Goal: Task Accomplishment & Management: Manage account settings

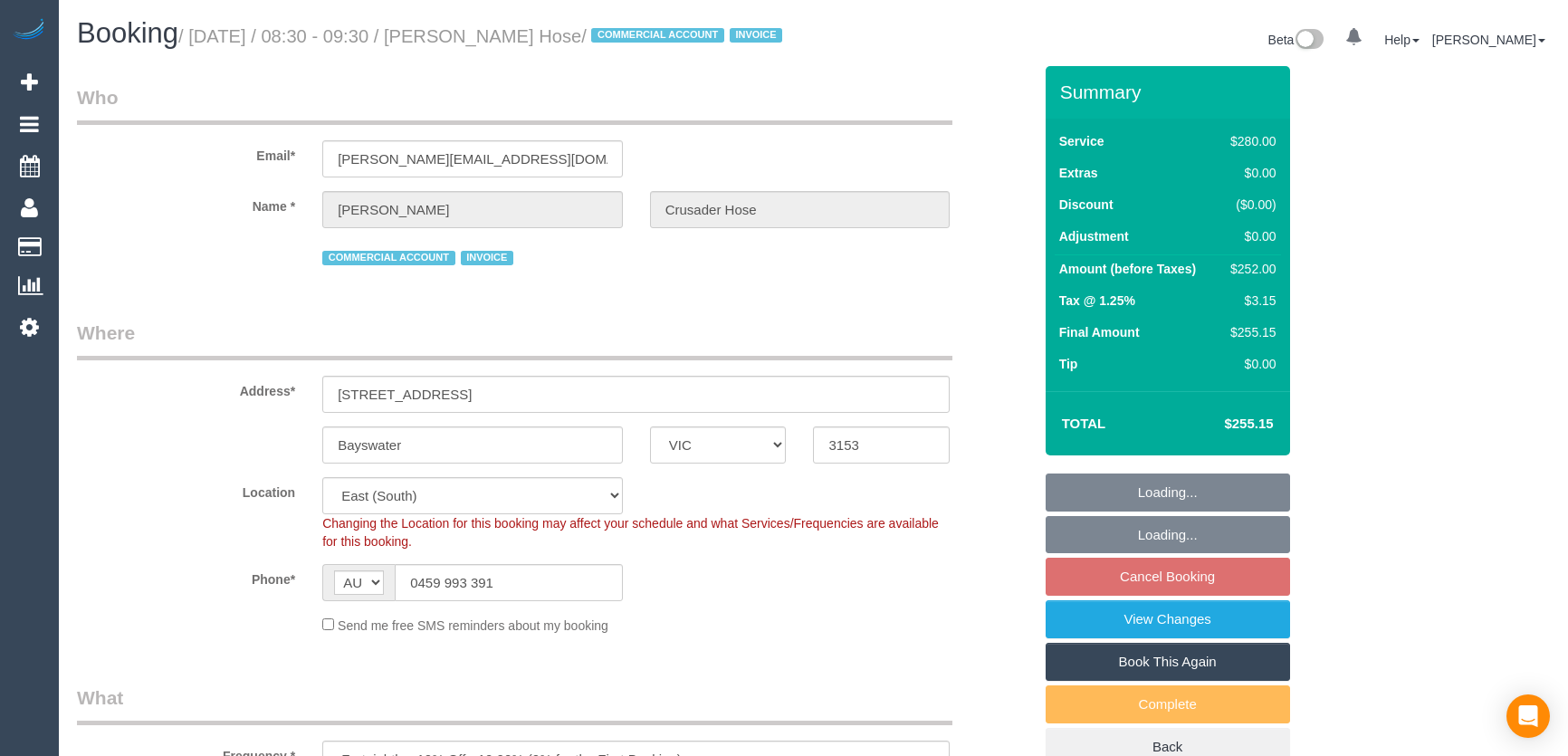
select select "VIC"
select select "240"
select select "number:28"
select select "number:14"
select select "number:19"
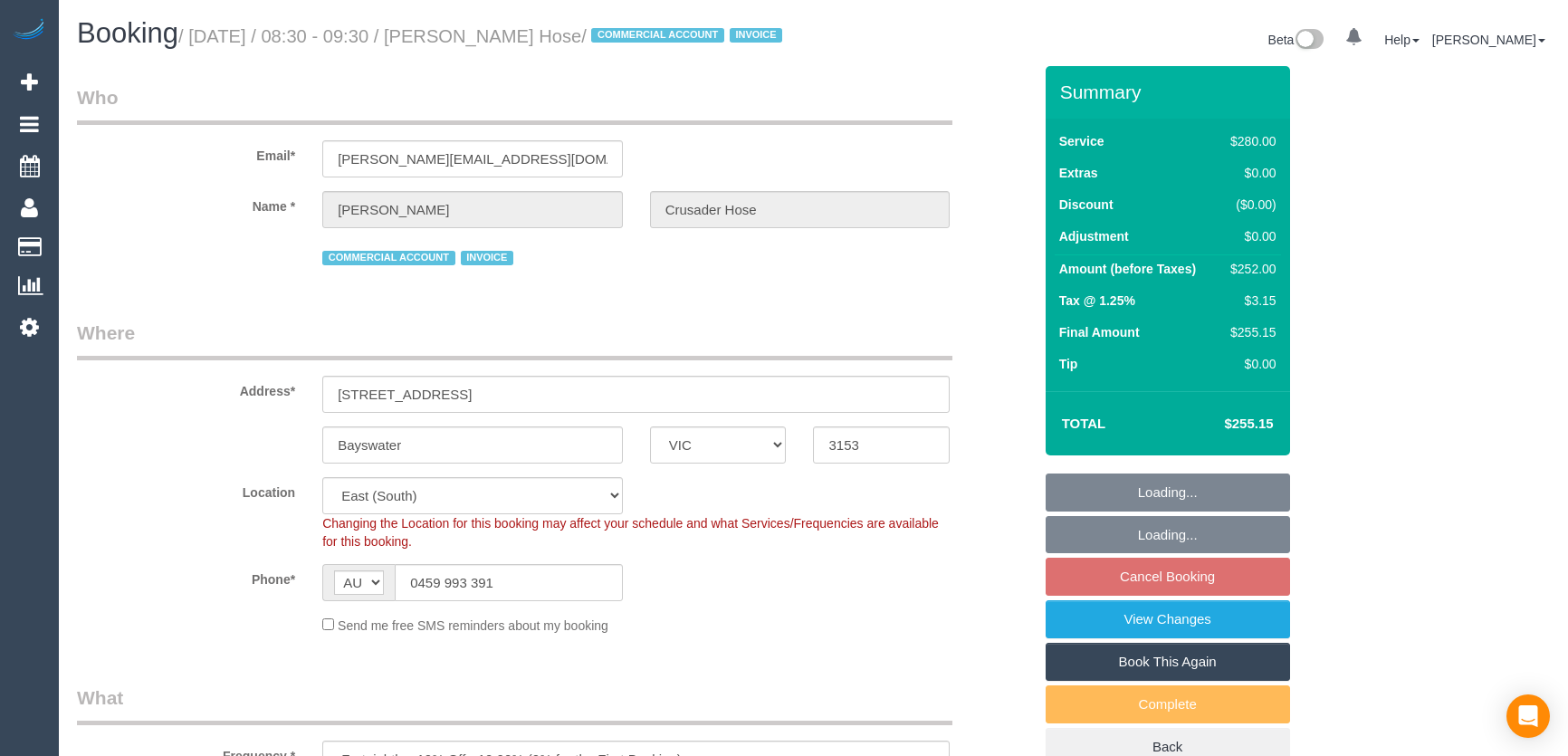
select select "number:36"
select select "number:35"
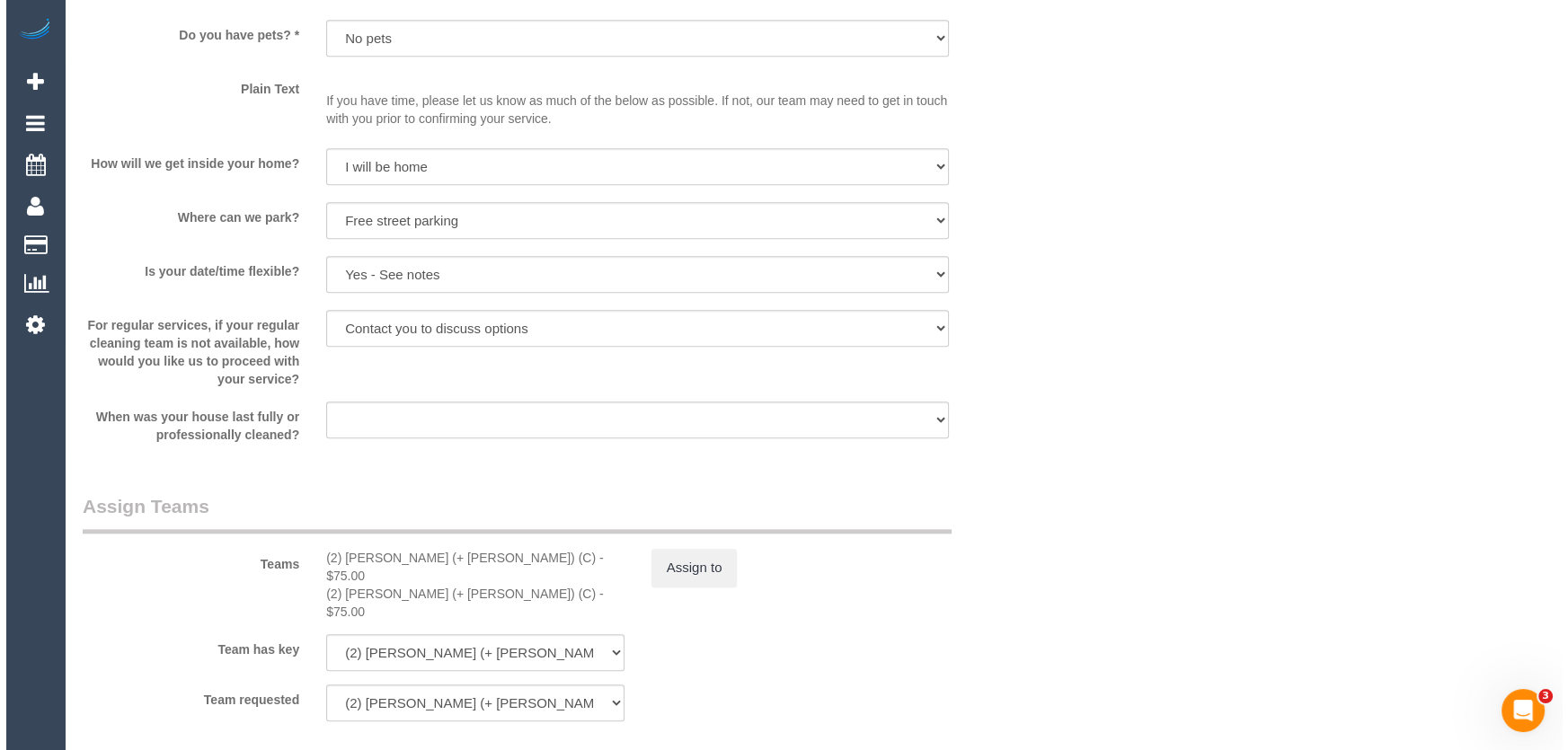
scroll to position [2449, 0]
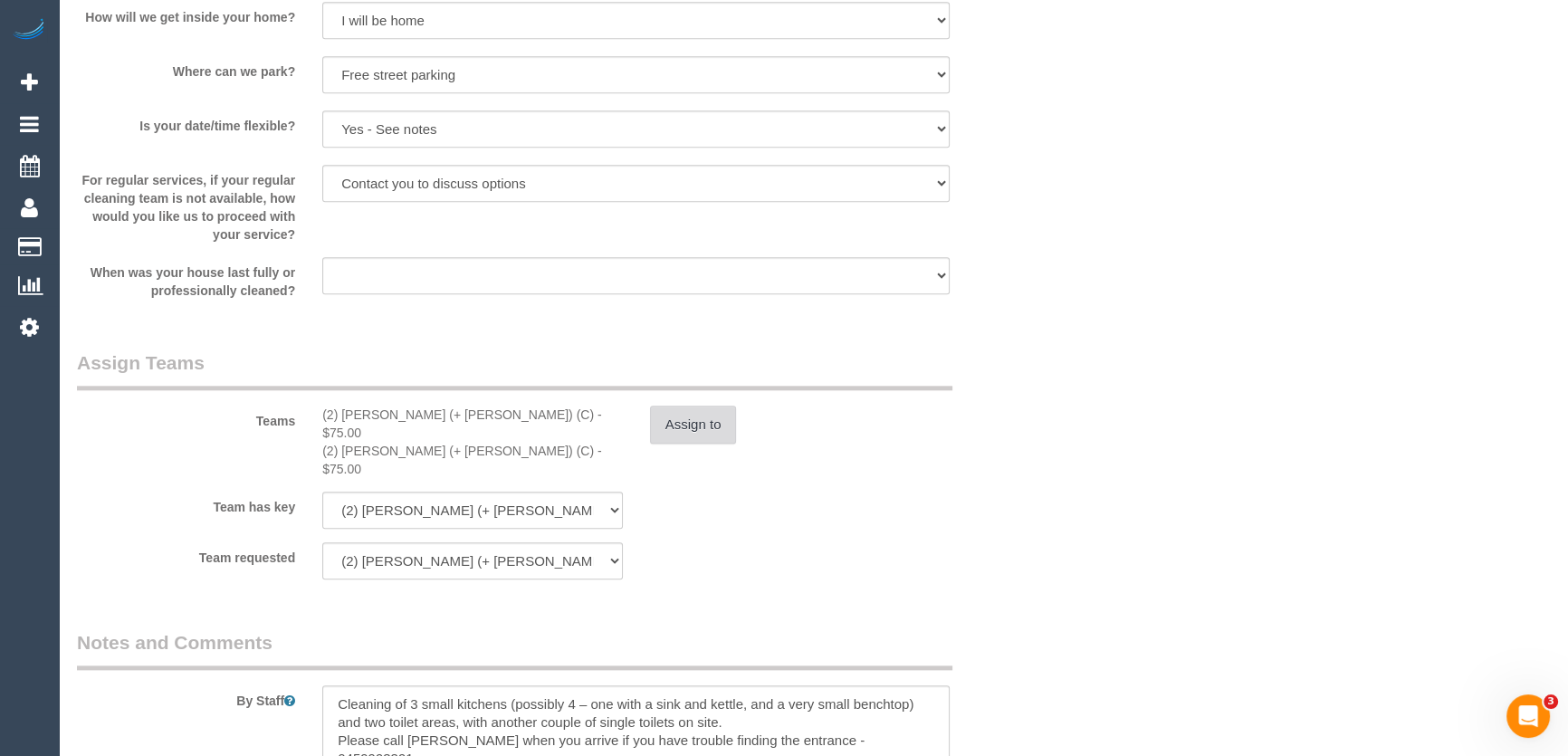
click at [694, 444] on button "Assign to" at bounding box center [693, 424] width 87 height 38
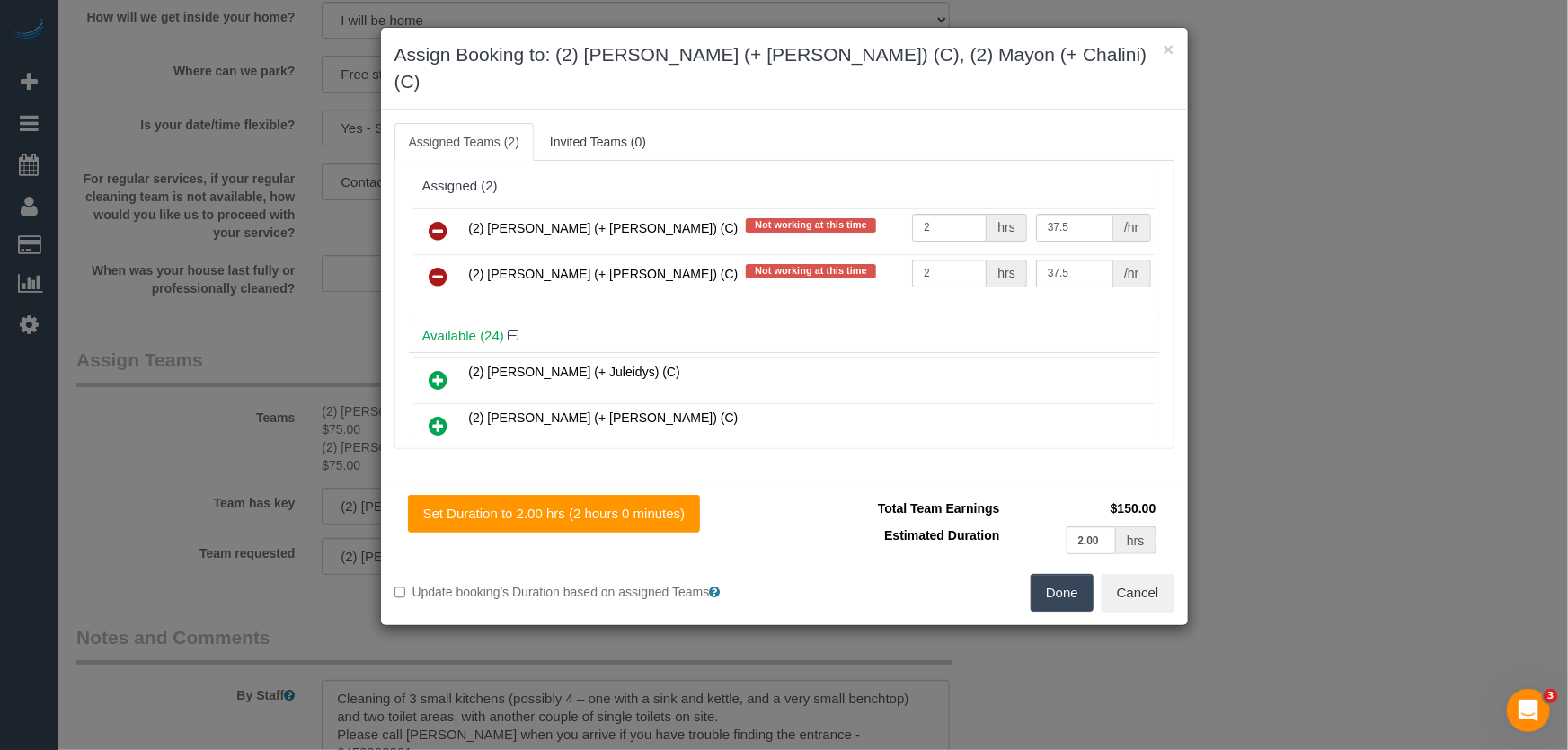
click at [437, 220] on icon at bounding box center [439, 230] width 19 height 21
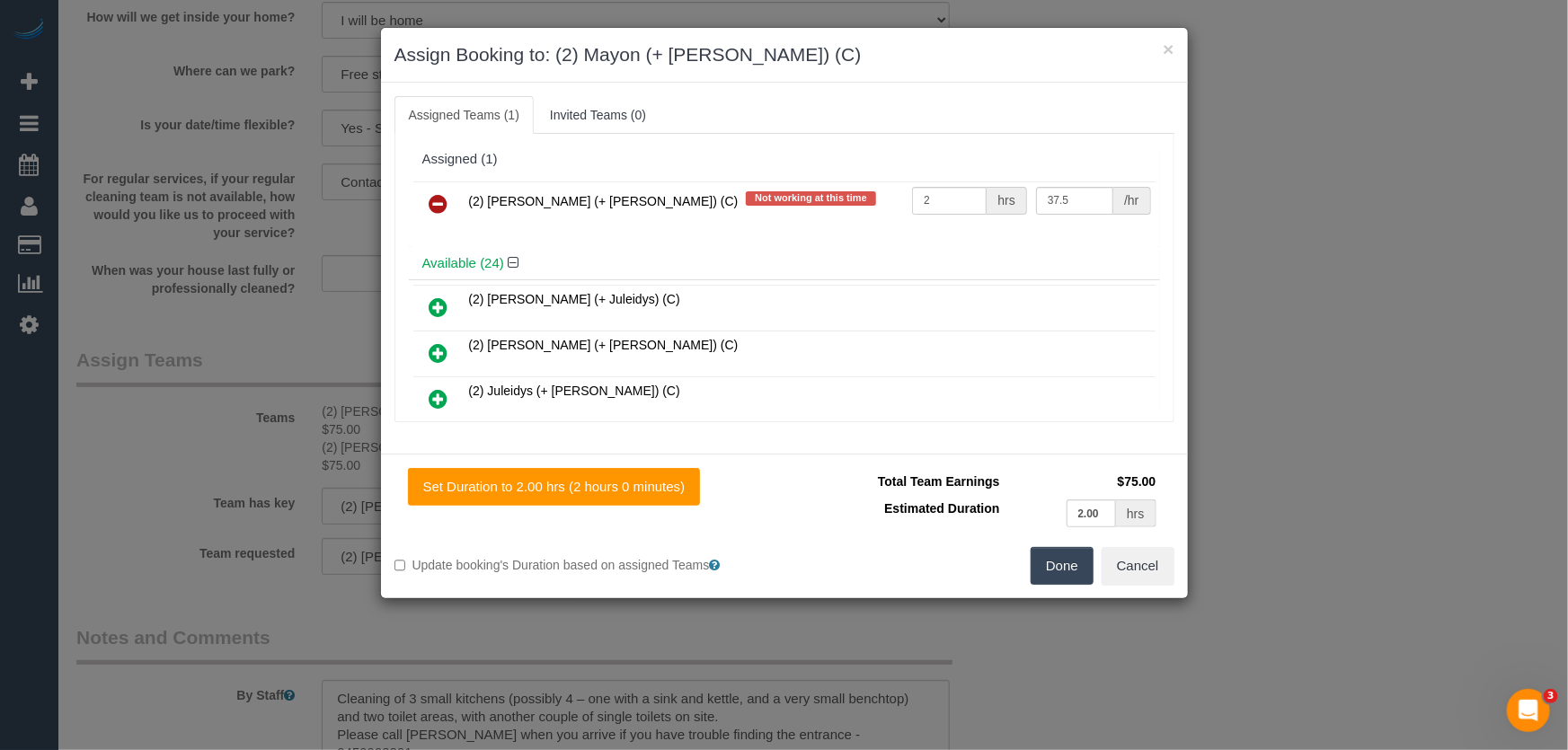
click at [437, 201] on icon at bounding box center [439, 203] width 19 height 21
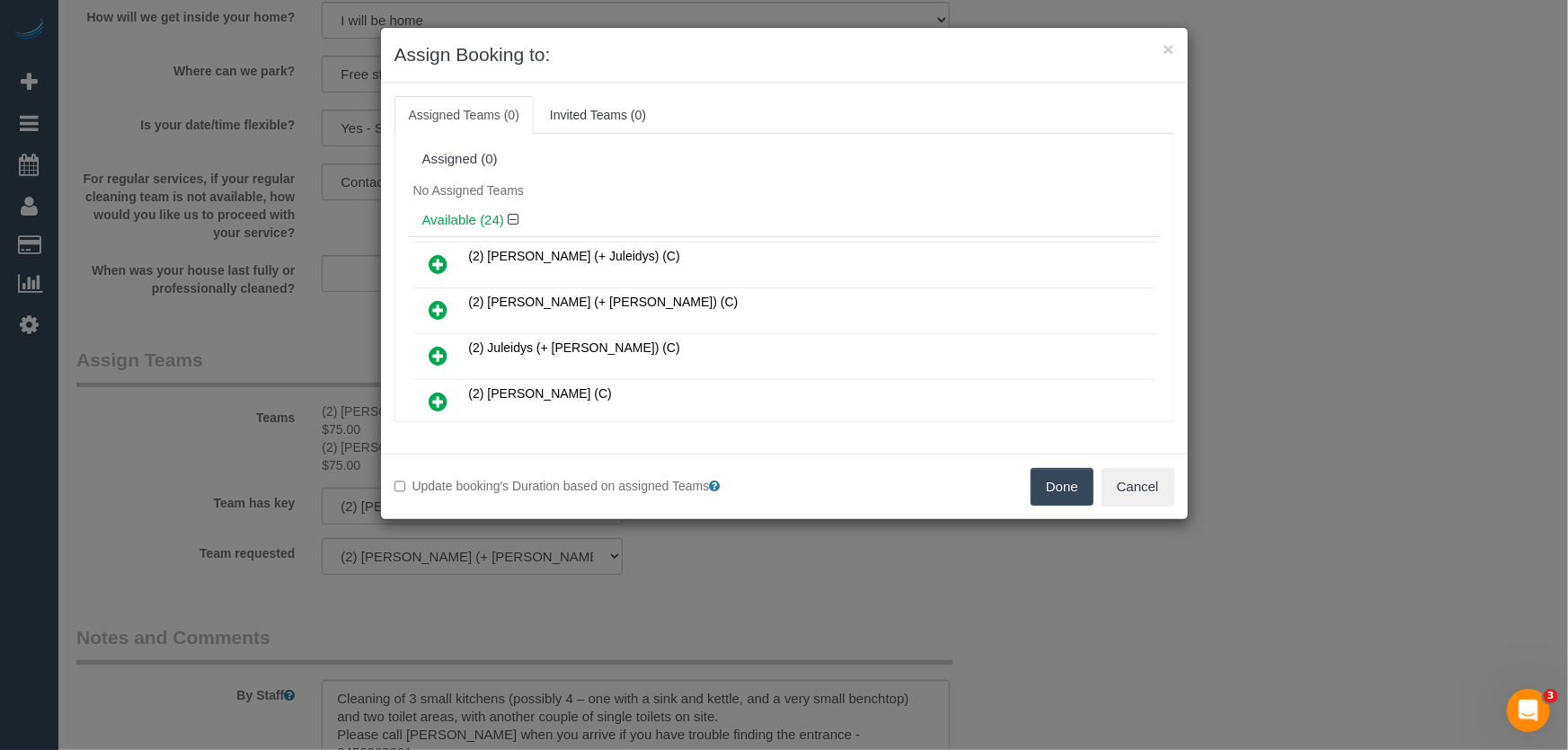
scroll to position [472, 0]
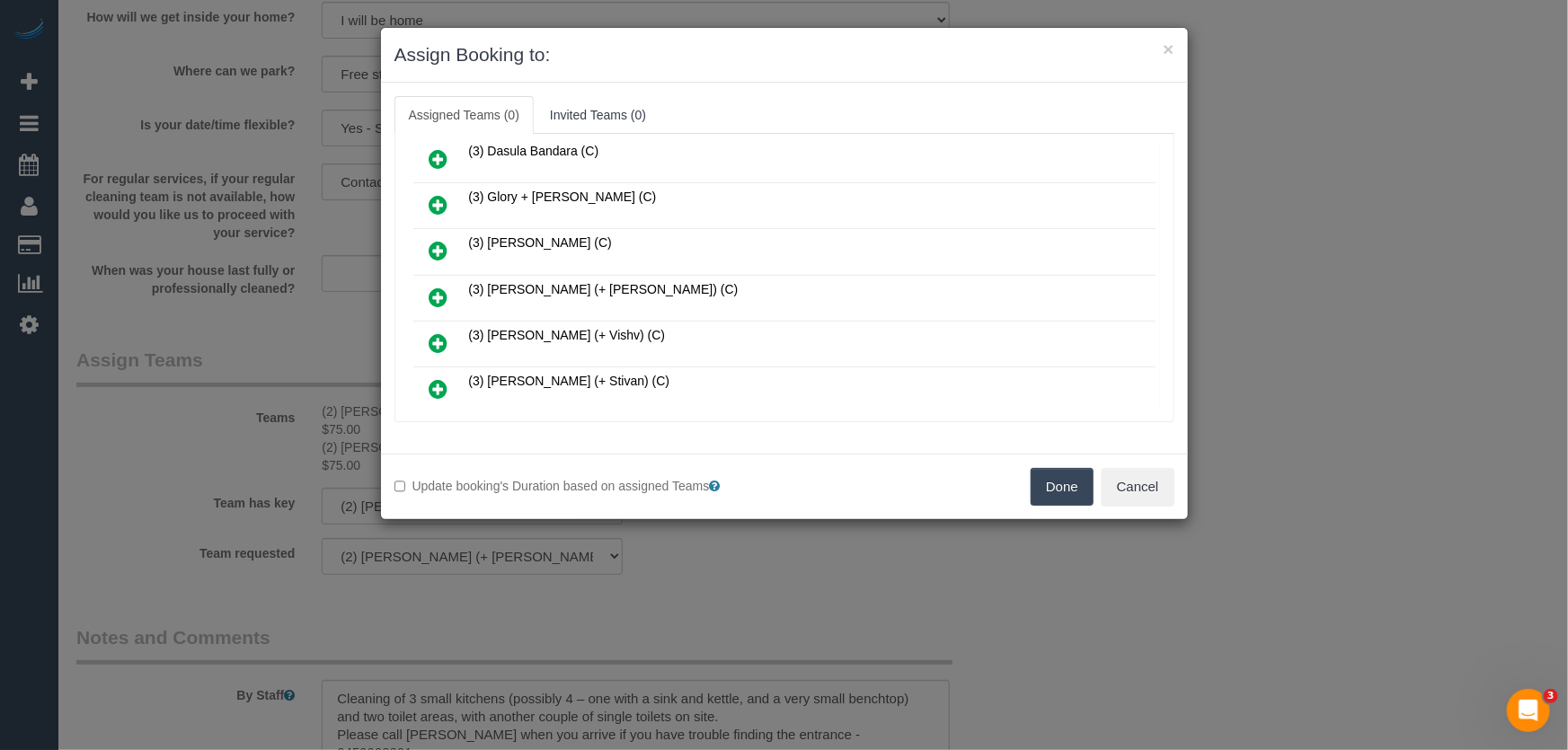
click at [437, 286] on icon at bounding box center [439, 297] width 19 height 21
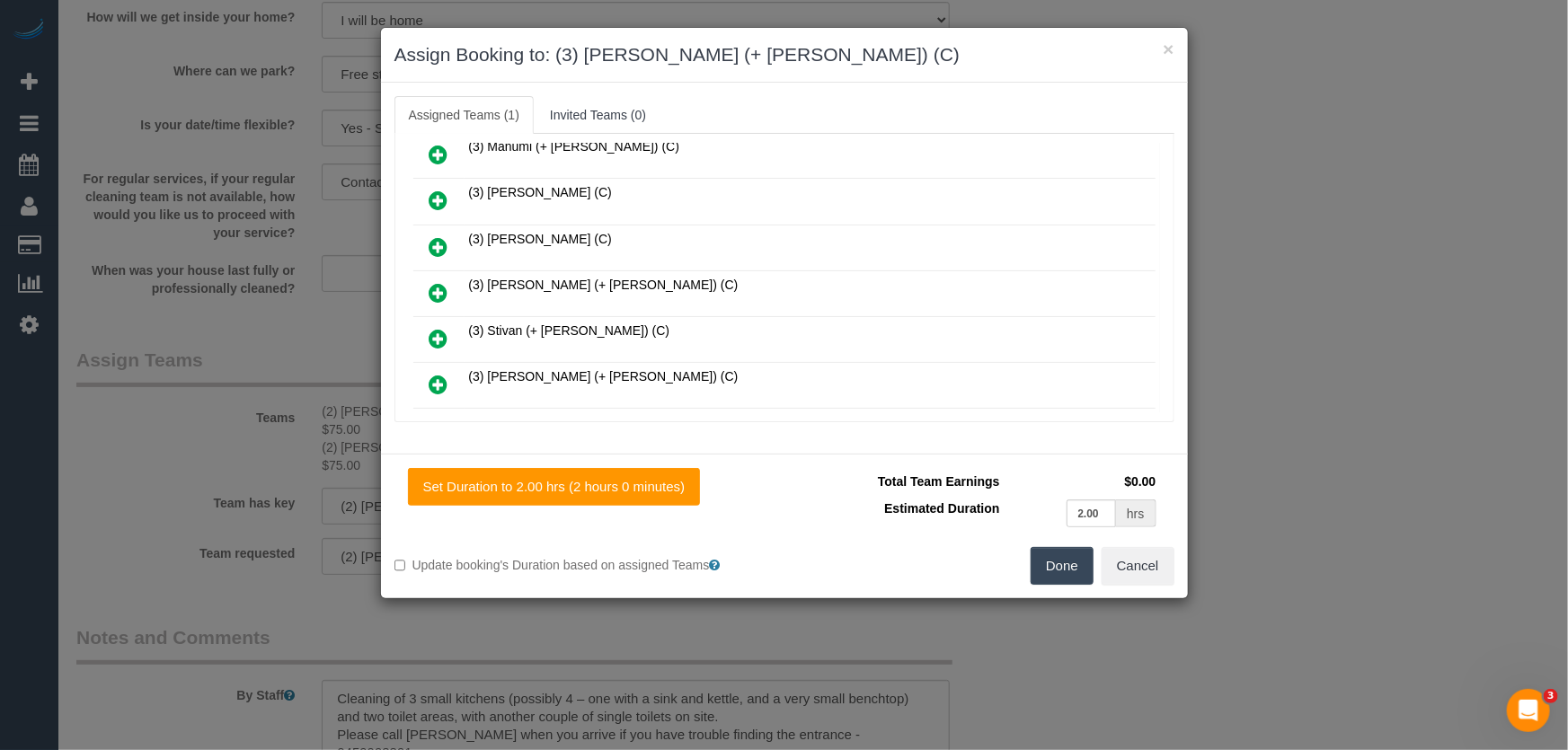
click at [438, 282] on icon at bounding box center [439, 292] width 19 height 21
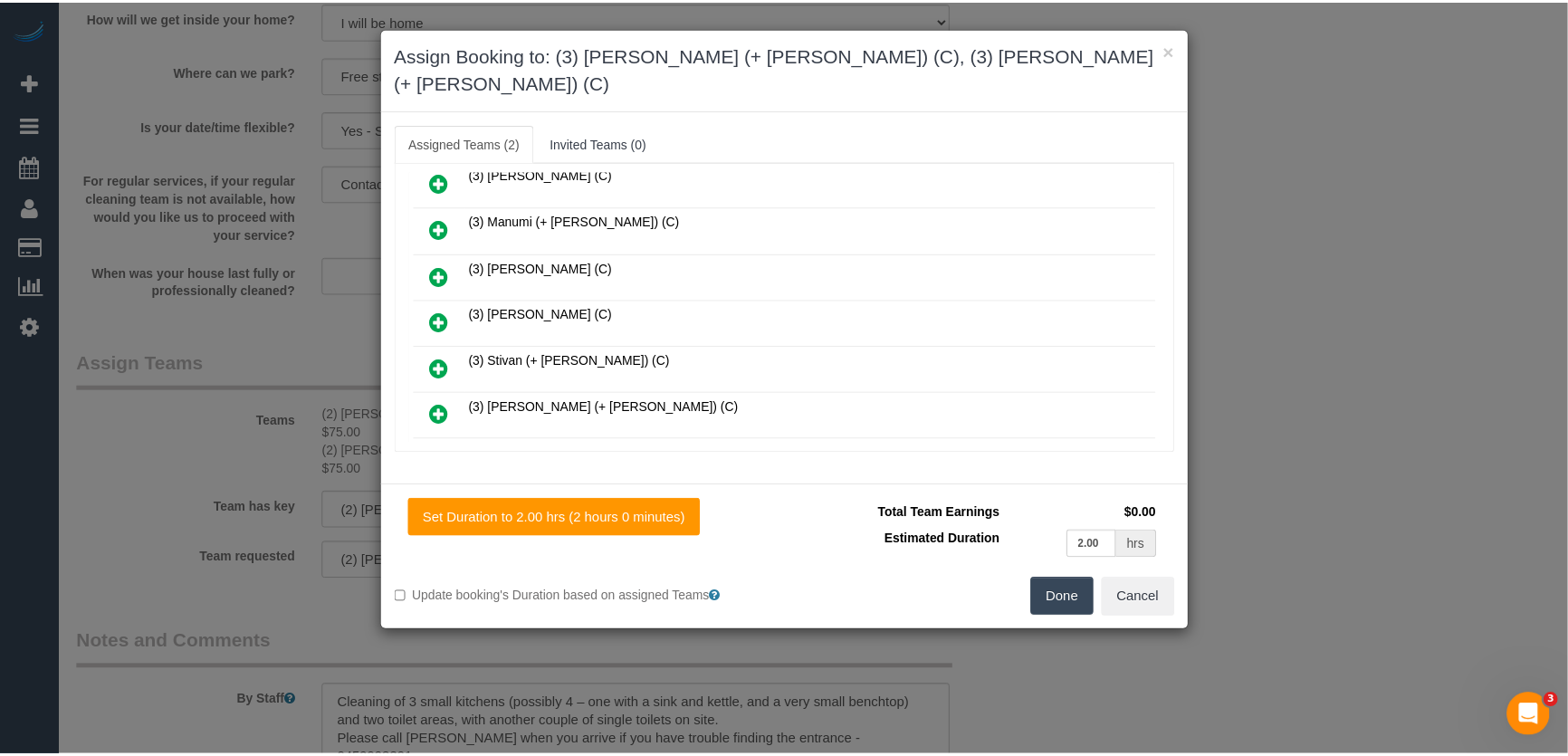
scroll to position [893, 0]
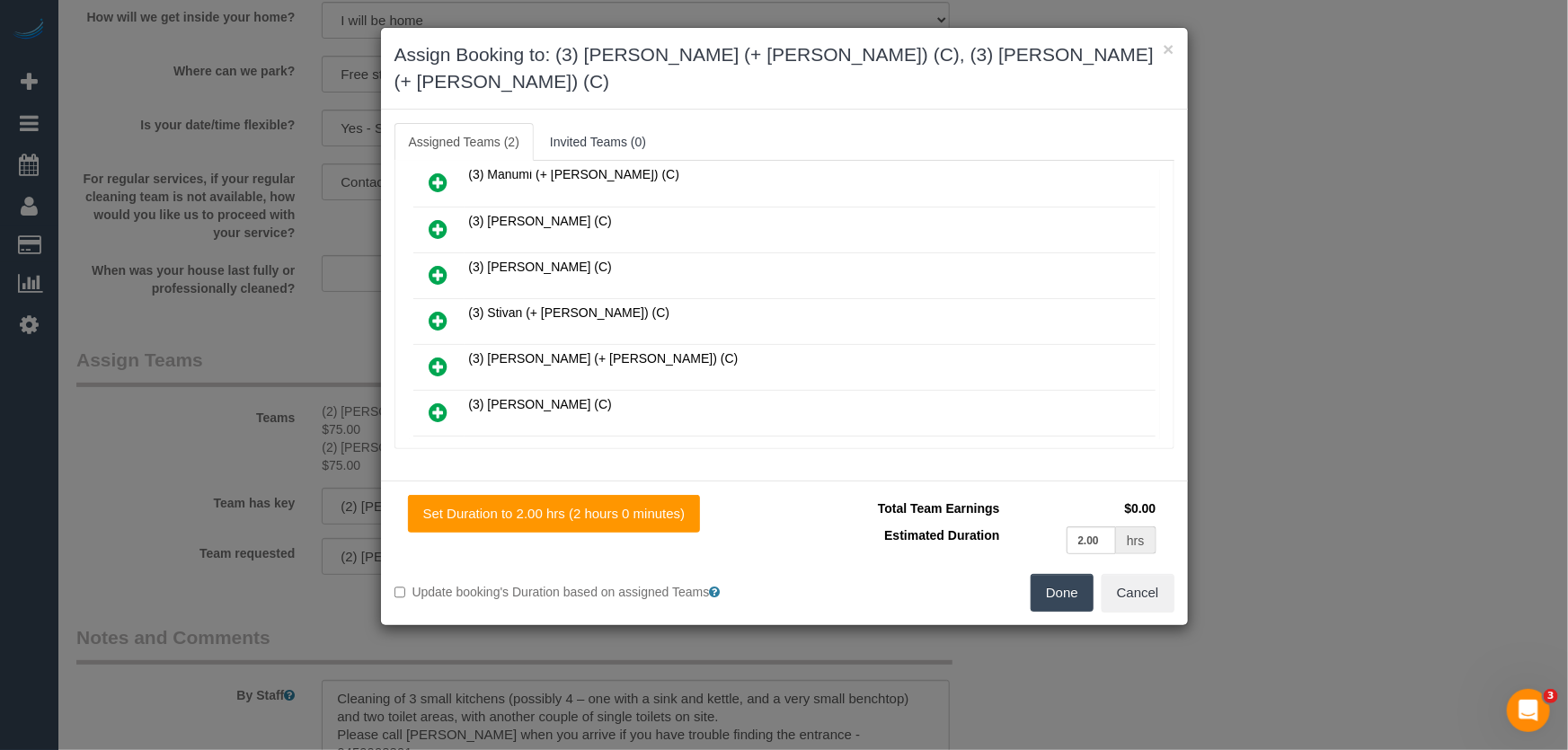
click at [1059, 574] on button "Done" at bounding box center [1061, 592] width 63 height 37
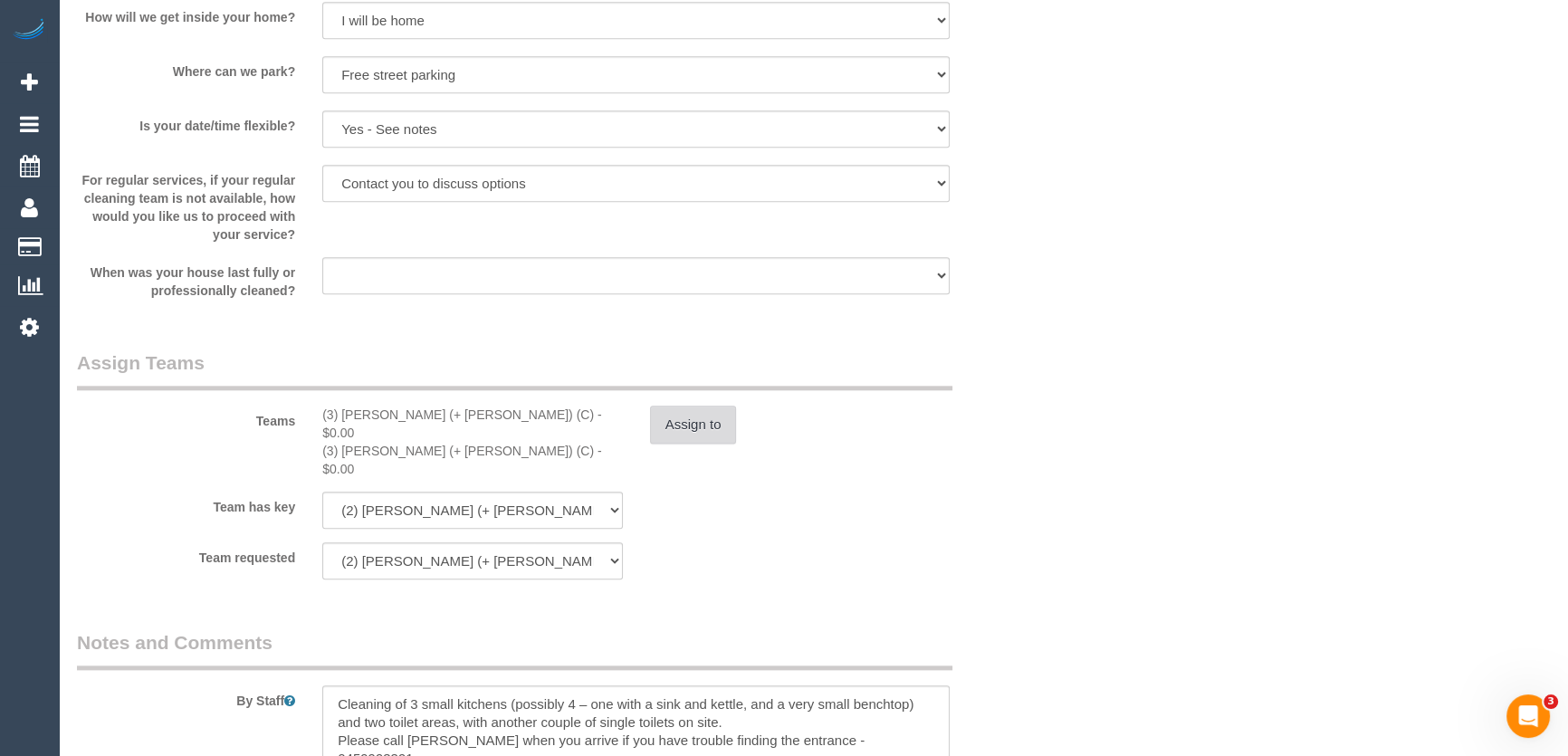
click at [697, 444] on button "Assign to" at bounding box center [693, 424] width 87 height 38
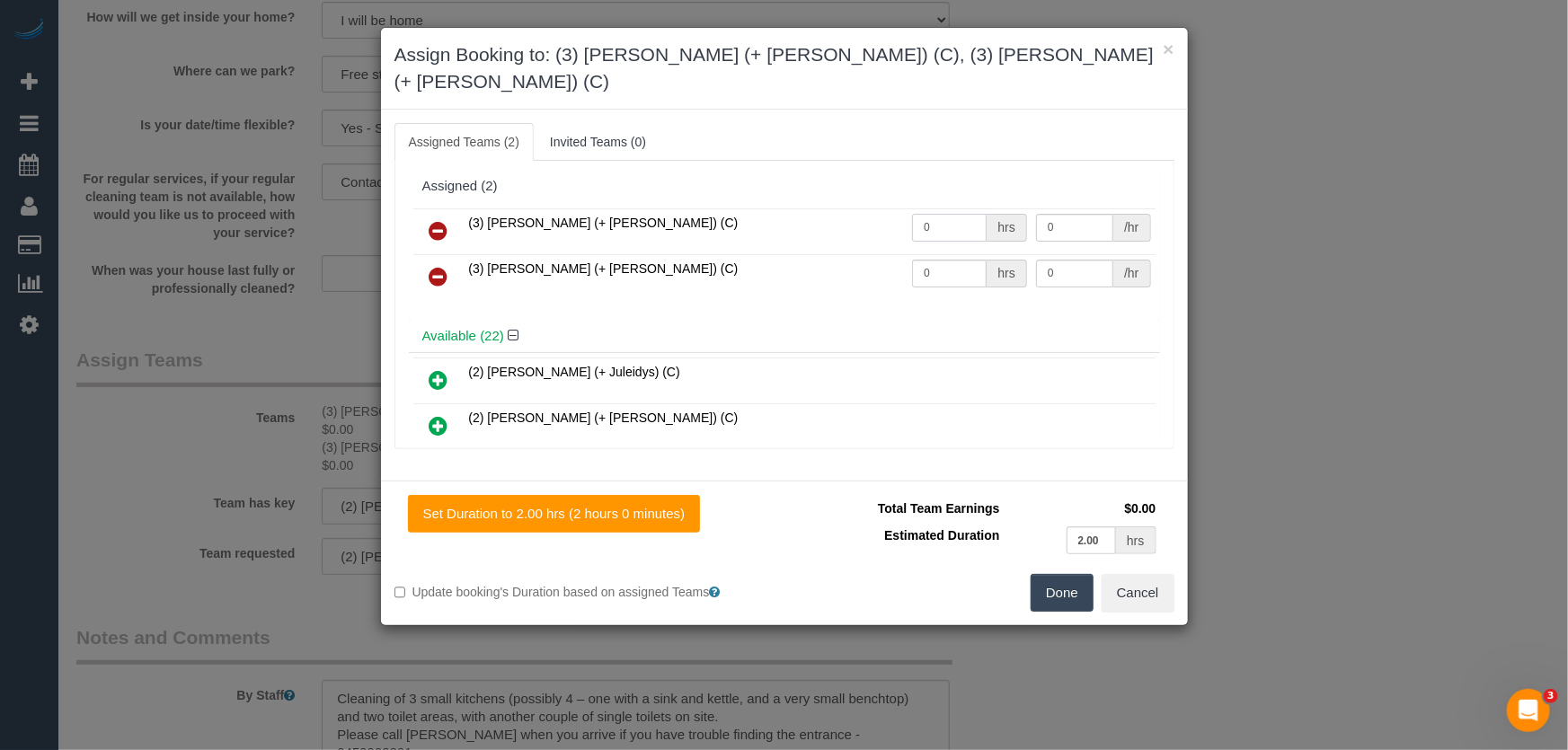
click at [935, 214] on input "0" at bounding box center [949, 228] width 75 height 28
type input "2"
type input "35"
click at [949, 259] on input "0" at bounding box center [949, 273] width 75 height 28
type input "2"
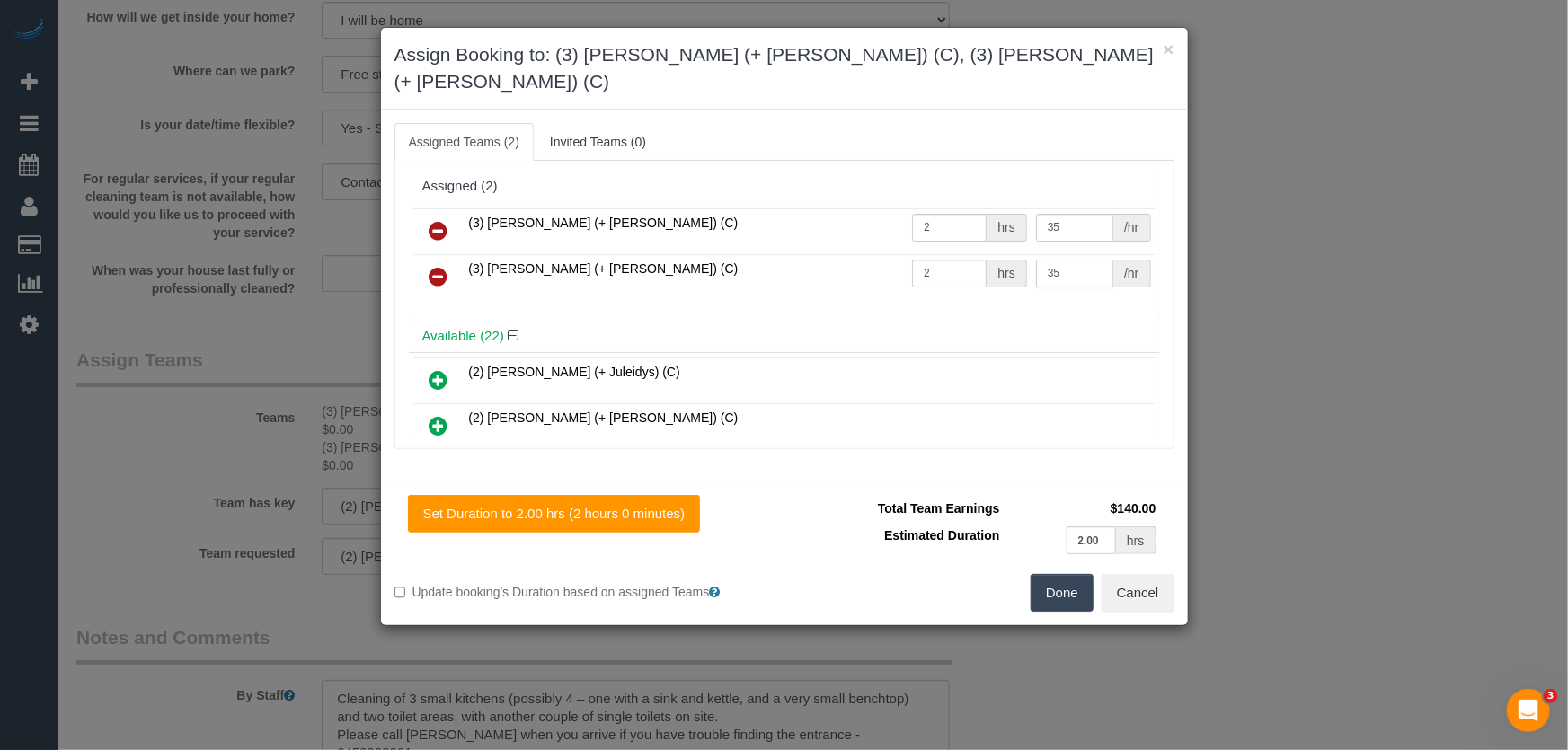
type input "35"
click at [1060, 574] on button "Done" at bounding box center [1061, 592] width 63 height 37
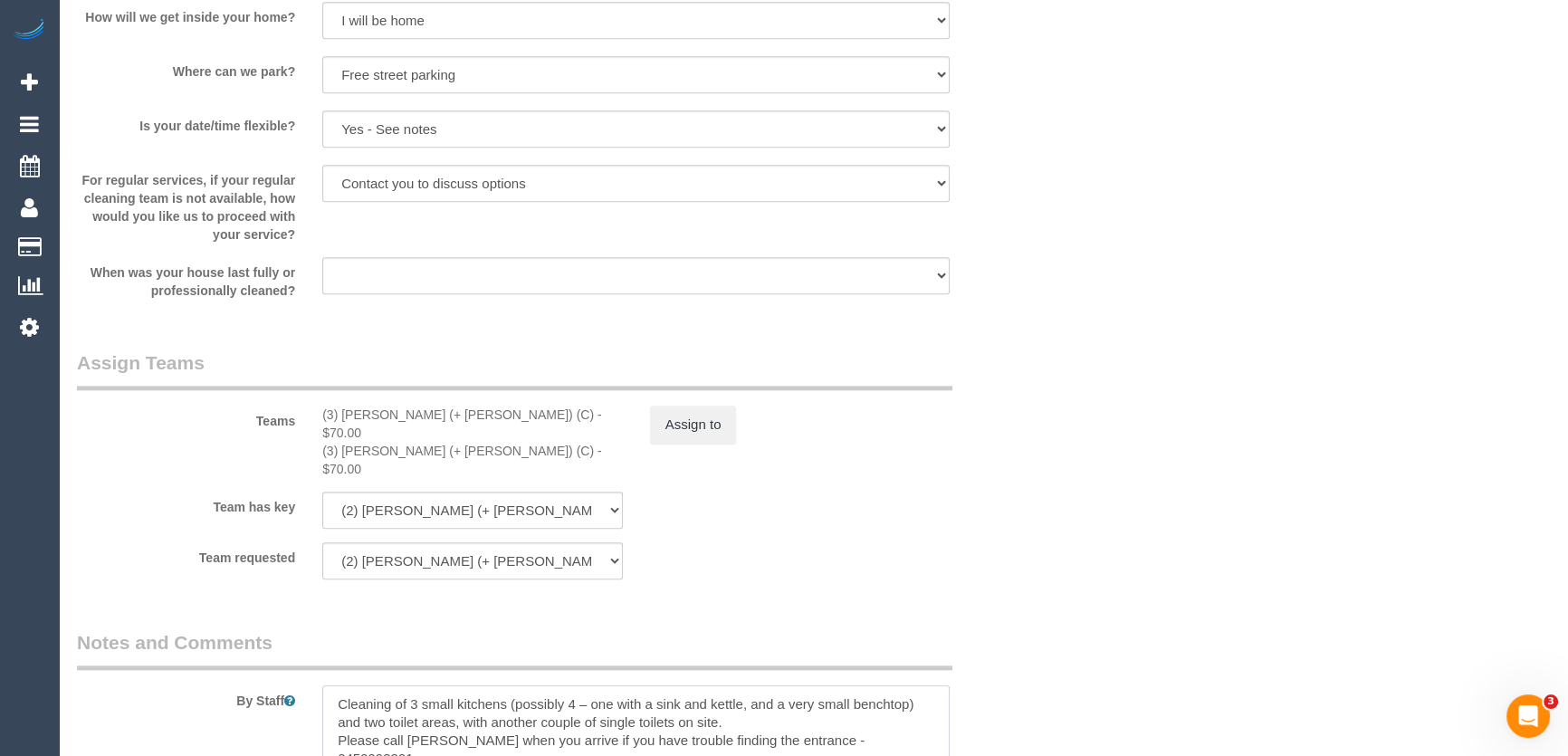
click at [336, 689] on textarea at bounding box center [636, 722] width 627 height 74
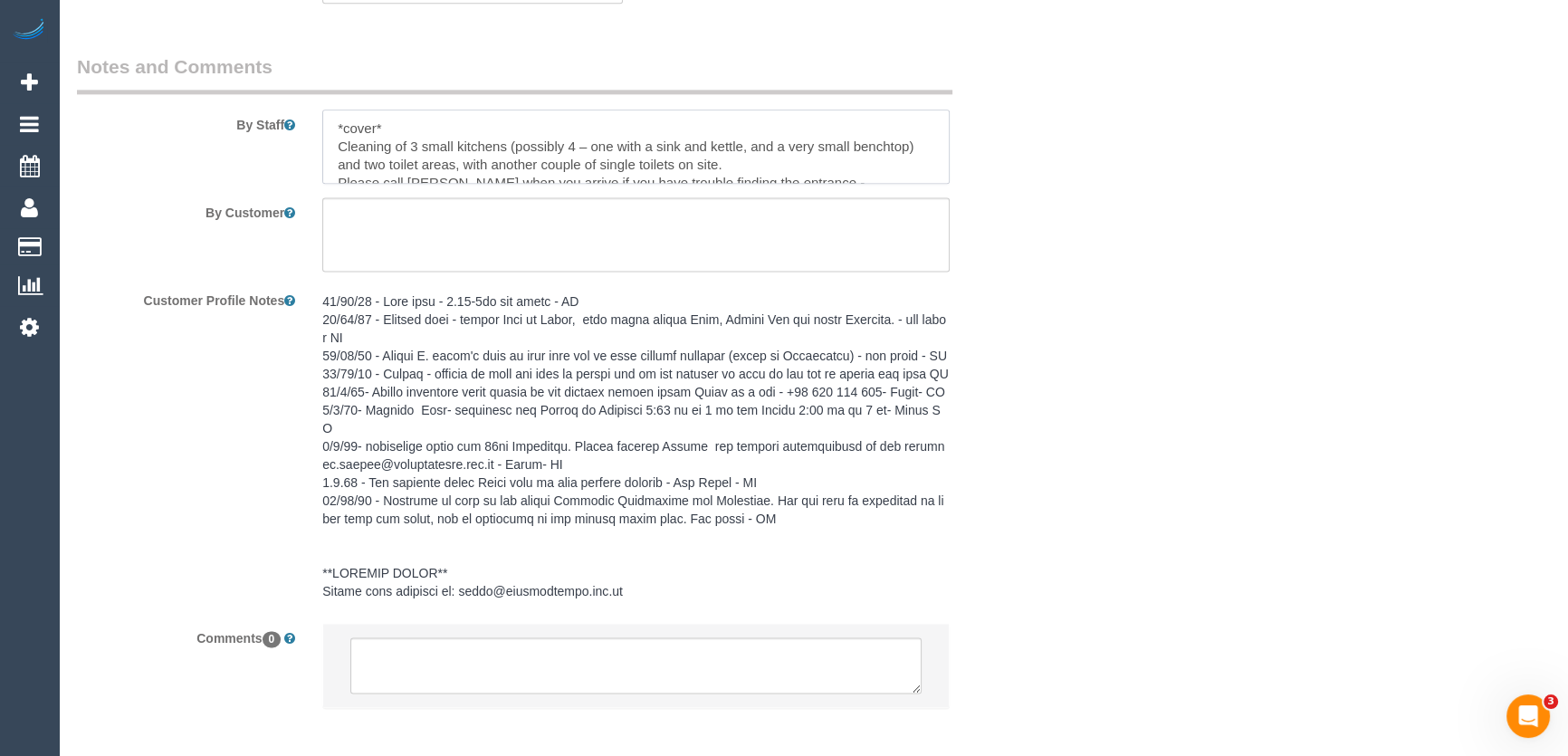
scroll to position [3168, 0]
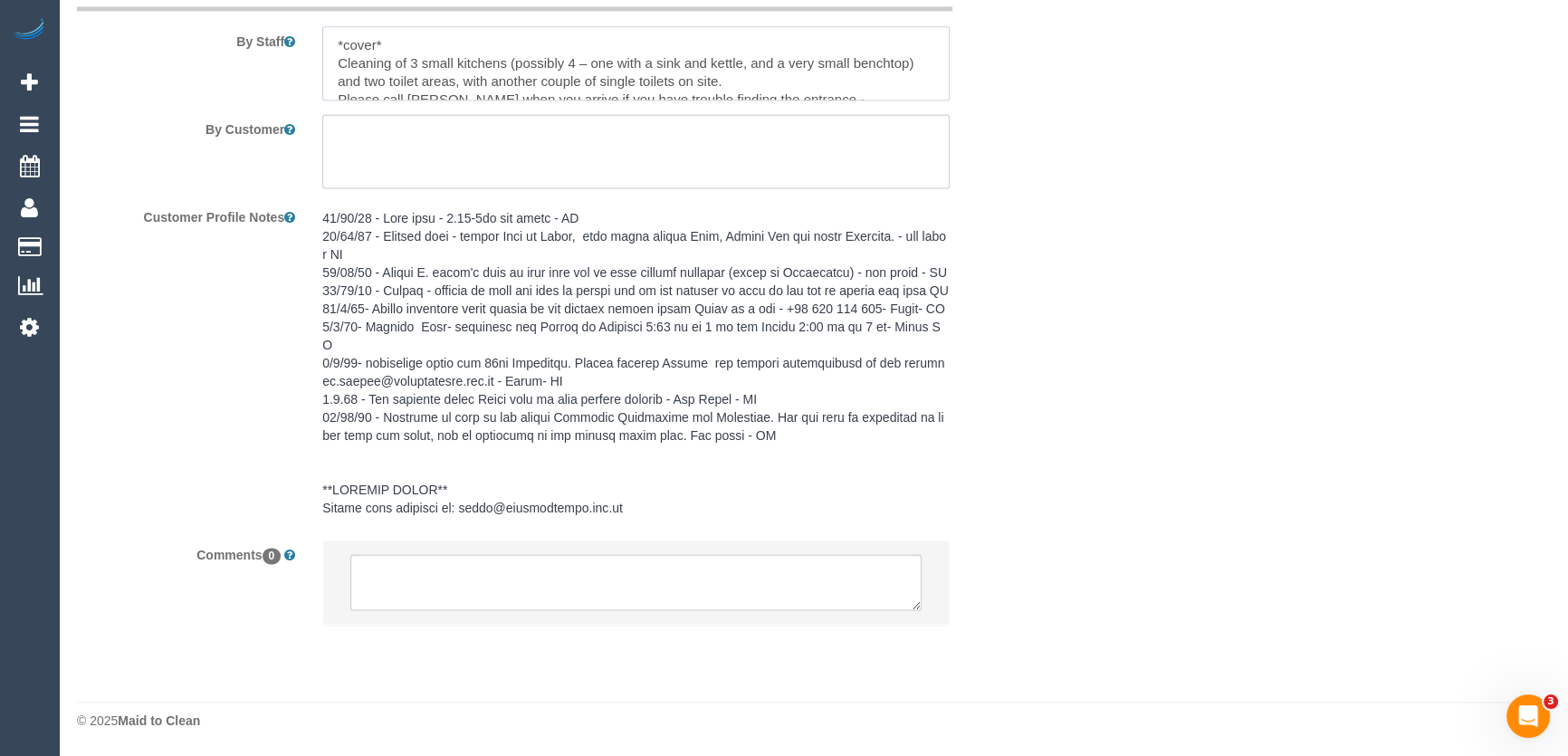
type textarea "*cover* Cleaning of 3 small kitchens (possibly 4 – one with a sink and kettle, …"
click at [452, 594] on textarea at bounding box center [636, 582] width 571 height 56
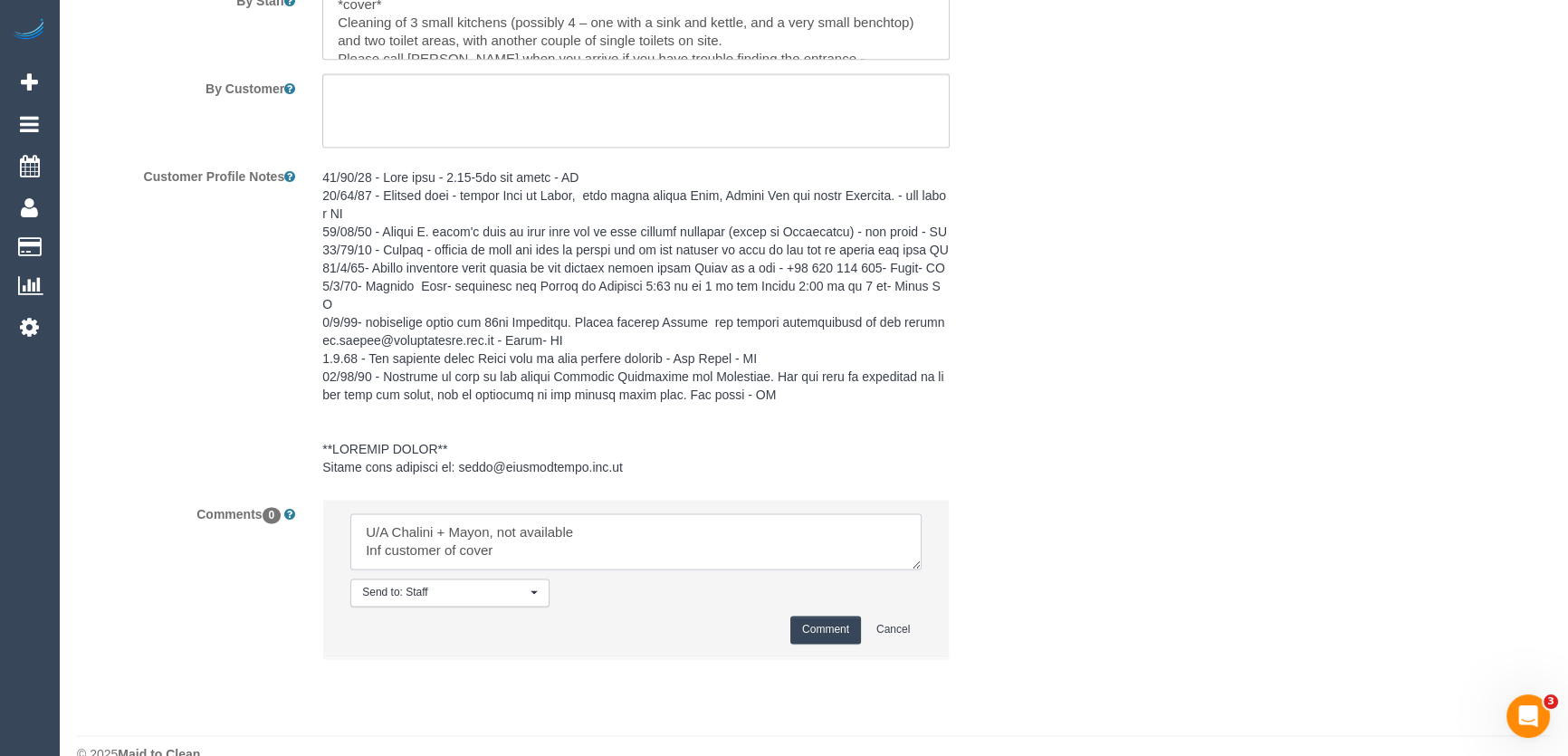
type textarea "U/A Chalini + Mayon, not available Inf customer of cover"
click at [834, 643] on button "Comment" at bounding box center [825, 630] width 71 height 28
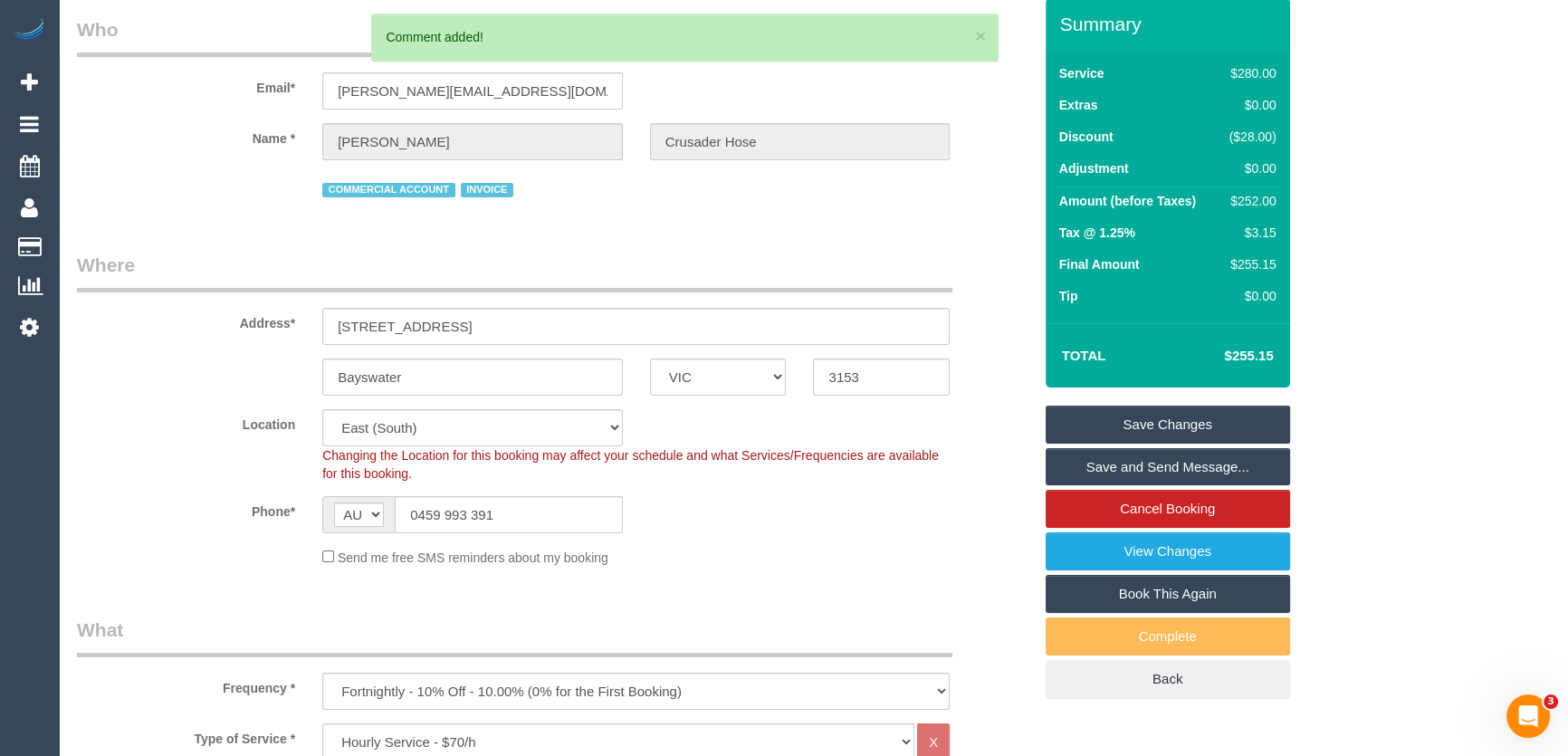
scroll to position [0, 0]
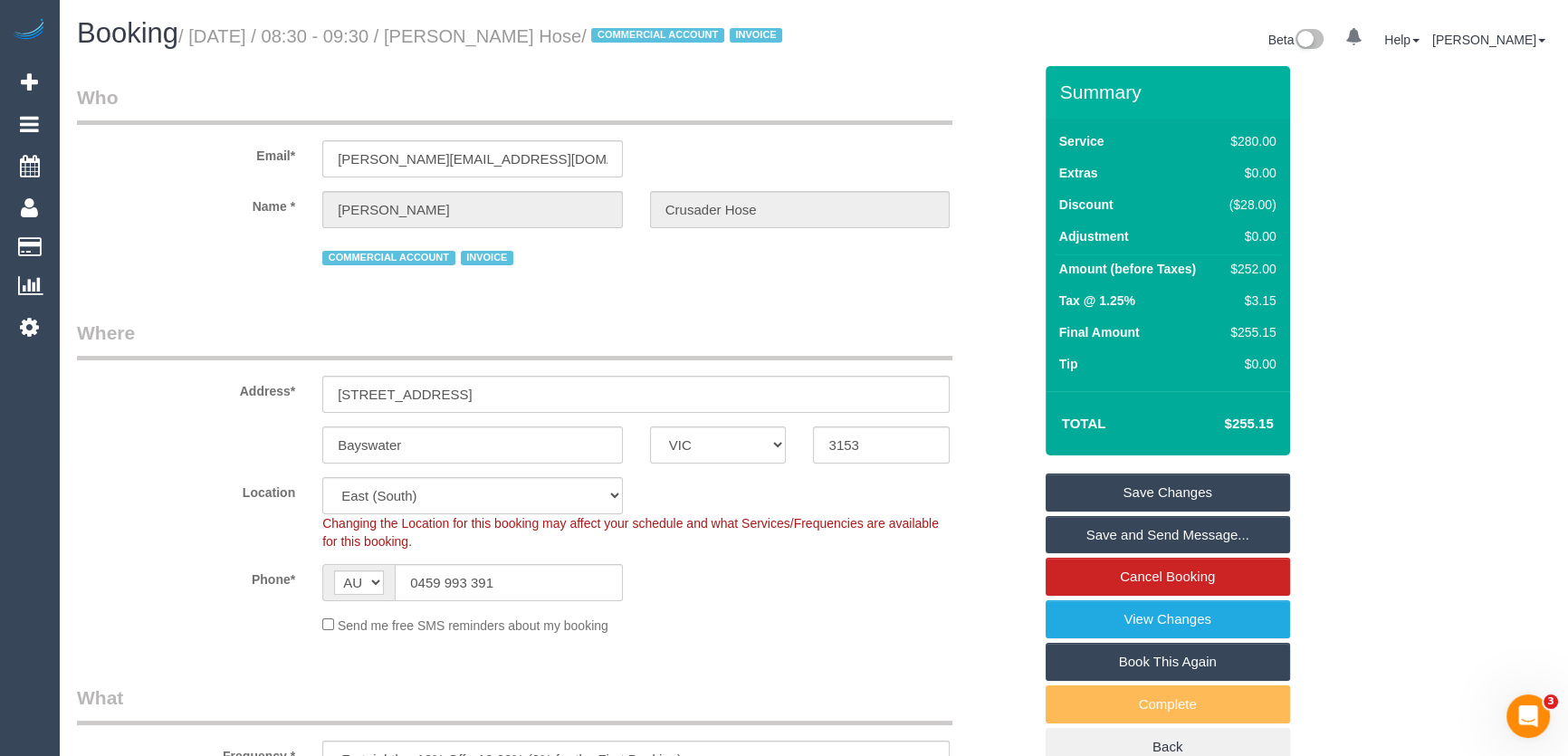
click at [520, 37] on small "/ September 16, 2025 / 08:30 - 09:30 / Silva Fero Crusader Hose / COMMERCIAL AC…" at bounding box center [483, 36] width 610 height 20
copy small "Silva Fero Crusader Hose"
click at [1136, 512] on link "Save Changes" at bounding box center [1168, 492] width 245 height 38
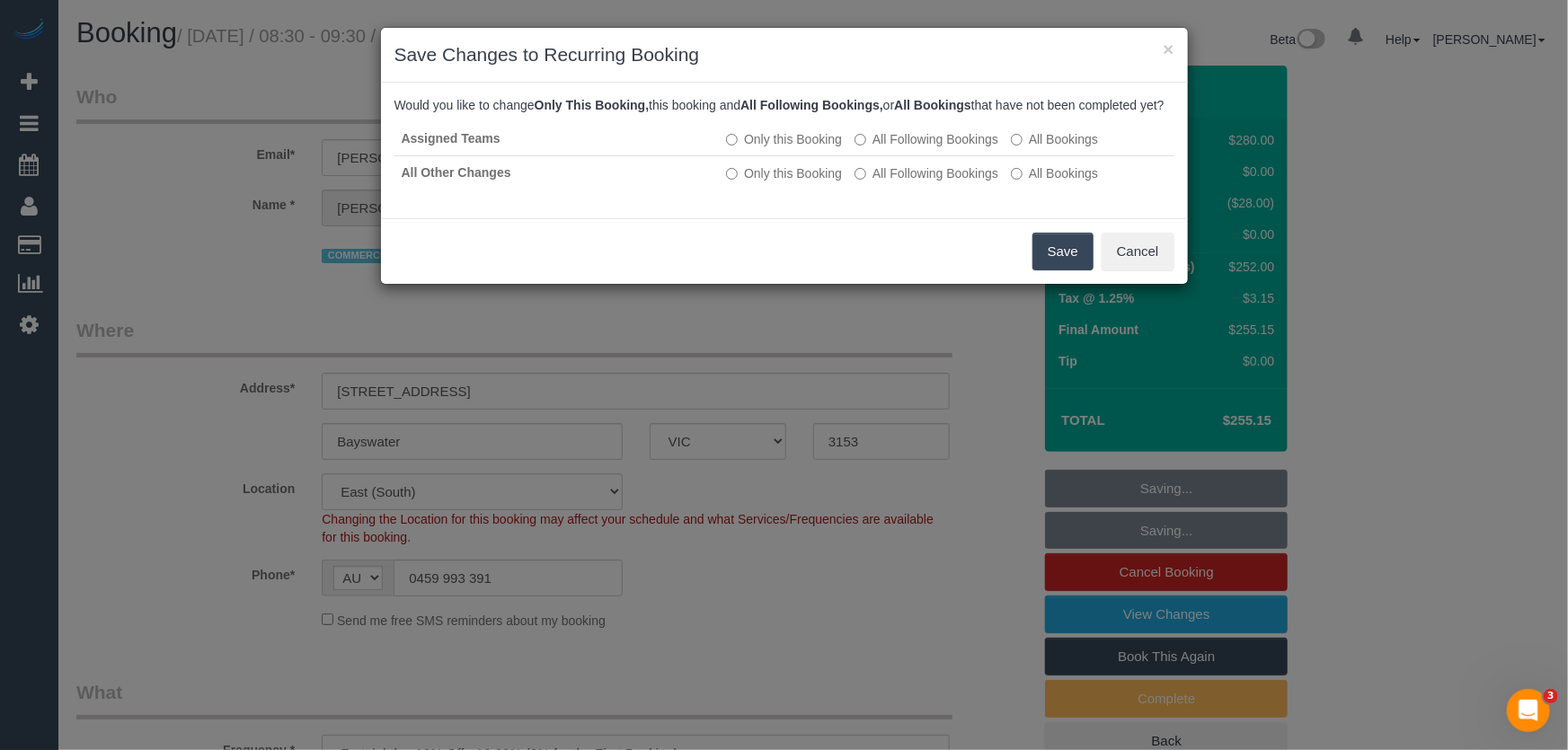
click at [1060, 271] on button "Save" at bounding box center [1062, 251] width 61 height 37
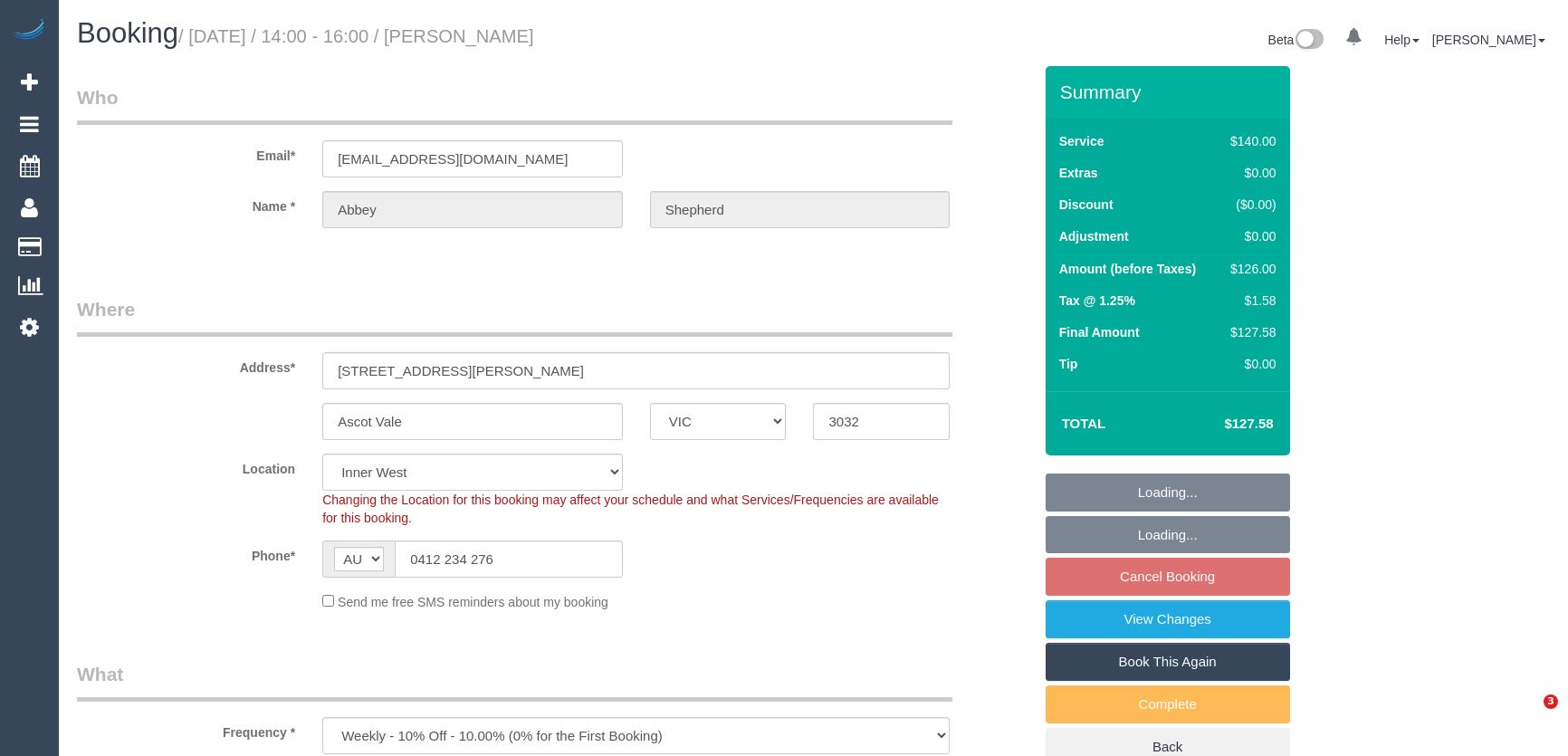
select select "VIC"
select select "spot5"
select select "number:29"
select select "number:14"
select select "number:19"
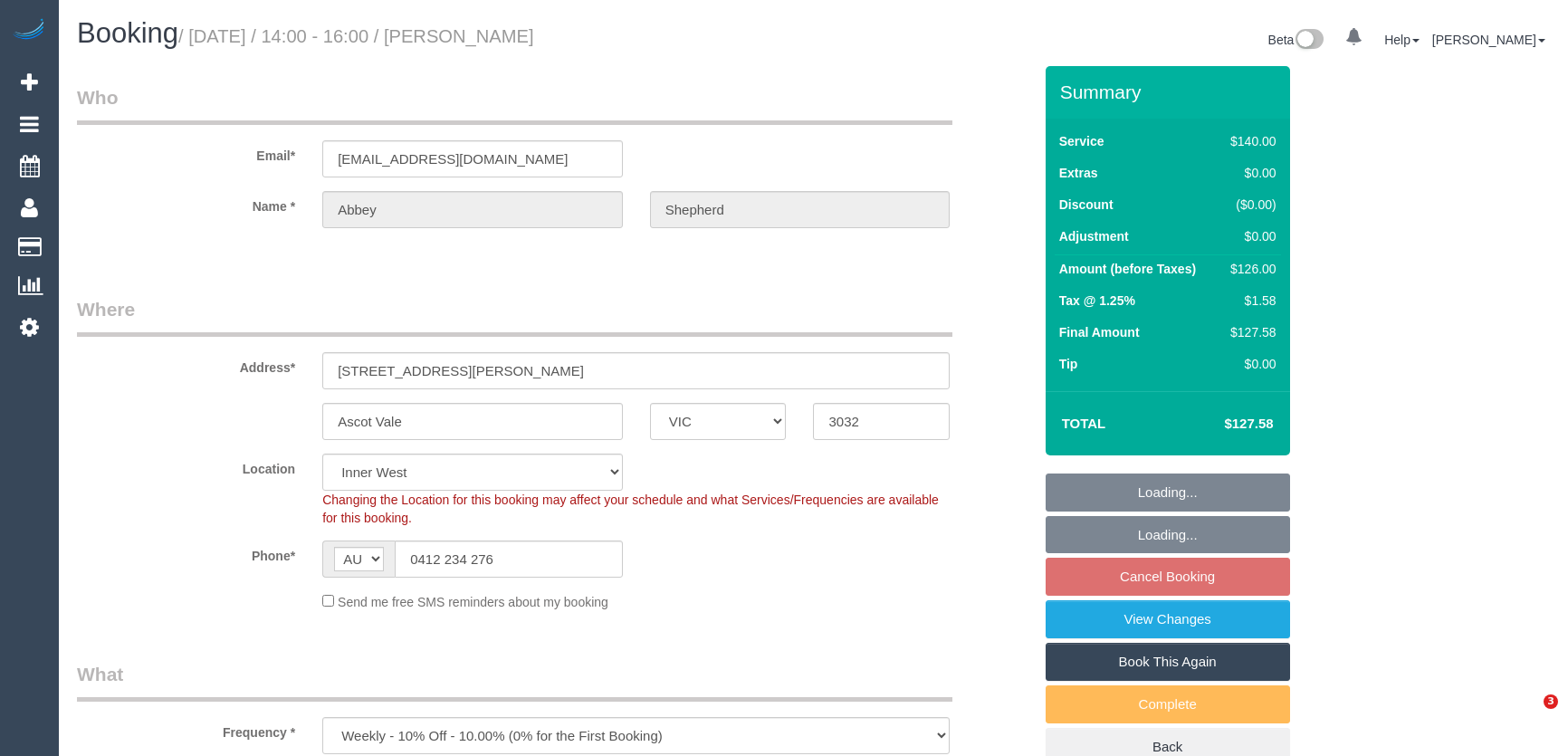
select select "number:36"
select select "number:34"
select select "number:13"
select select "VIC"
select select "number:29"
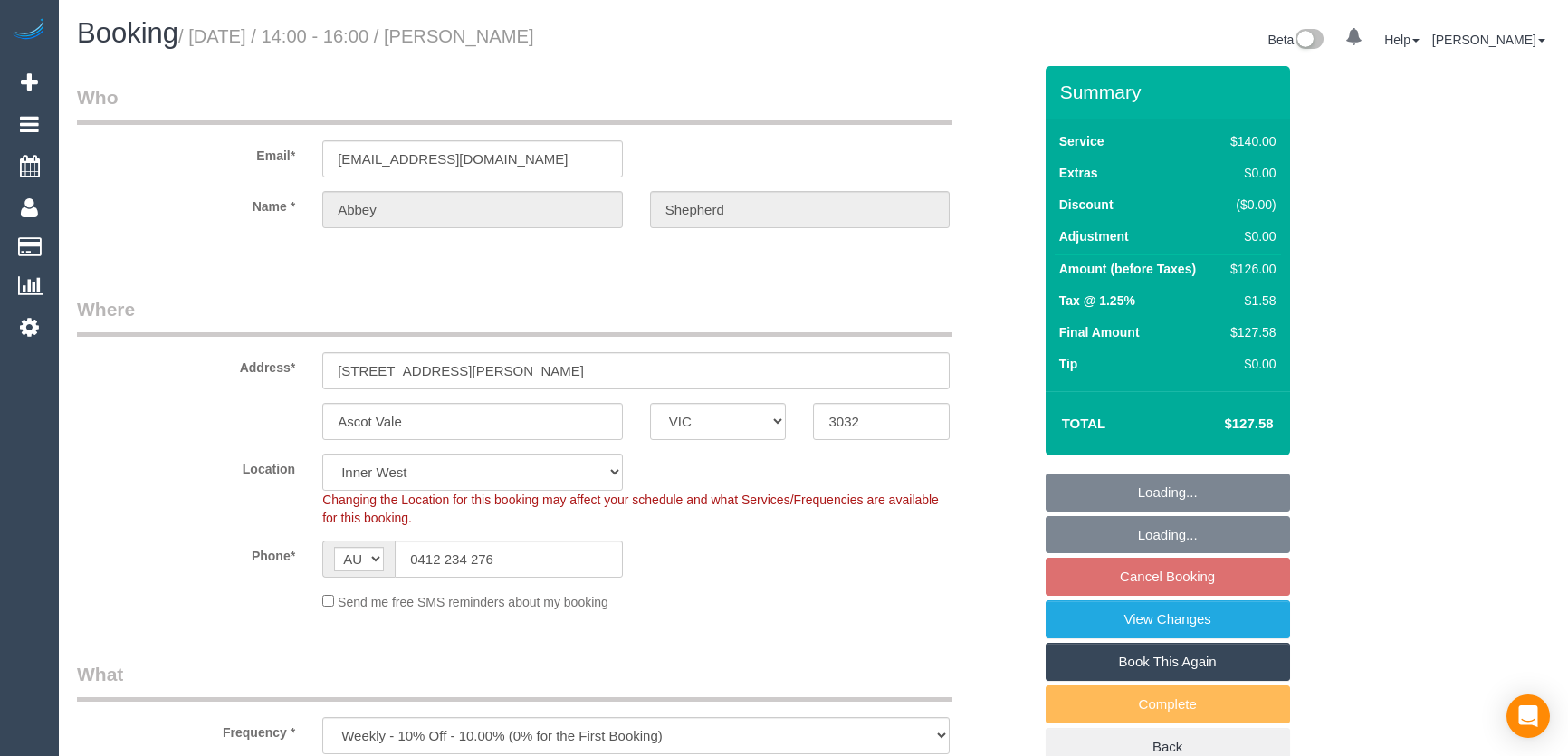
select select "number:14"
select select "number:19"
select select "number:36"
select select "number:34"
select select "number:13"
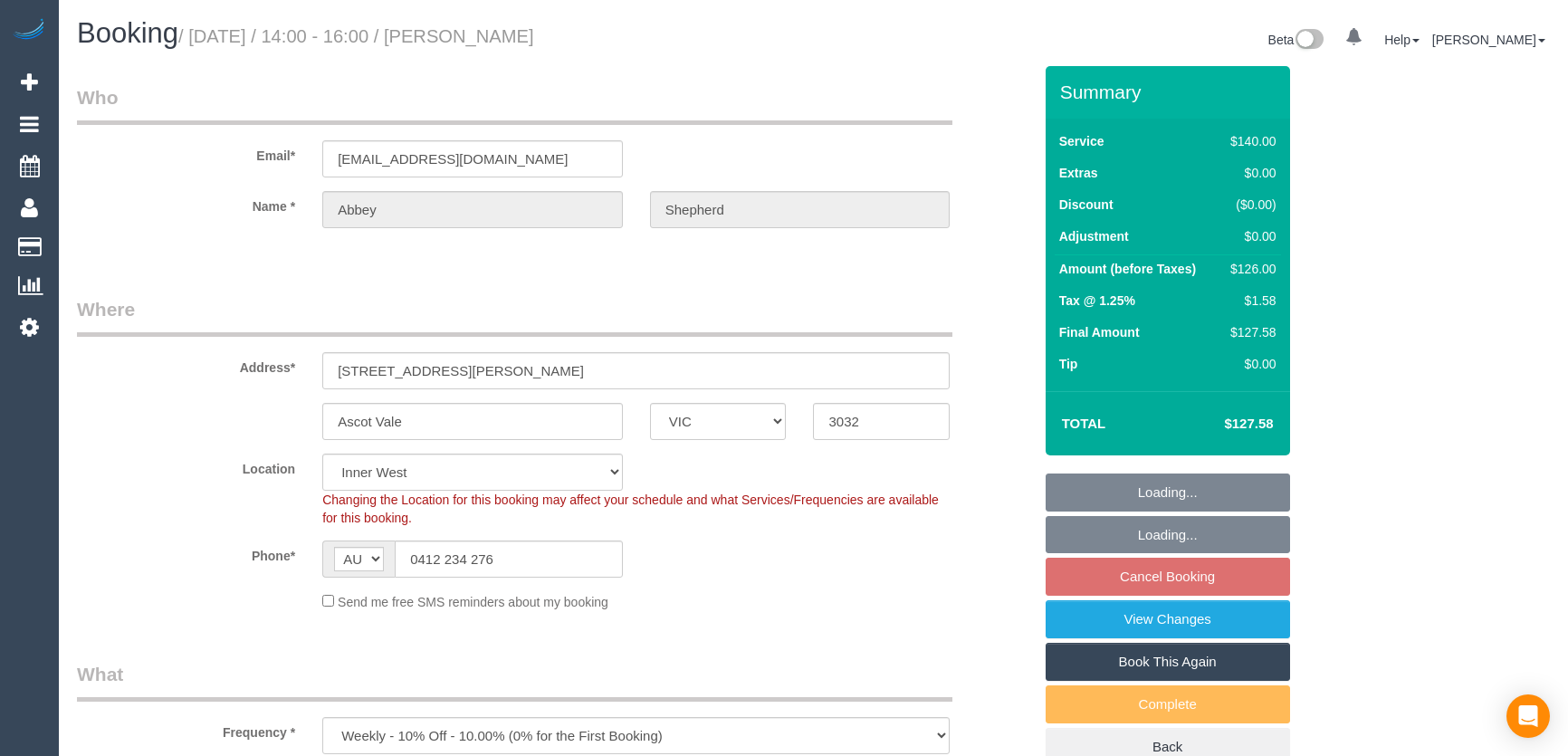
select select "spot30"
select select "VIC"
select select "string:stripe-pm_1RTuh22GScqysDRV0yB7a122"
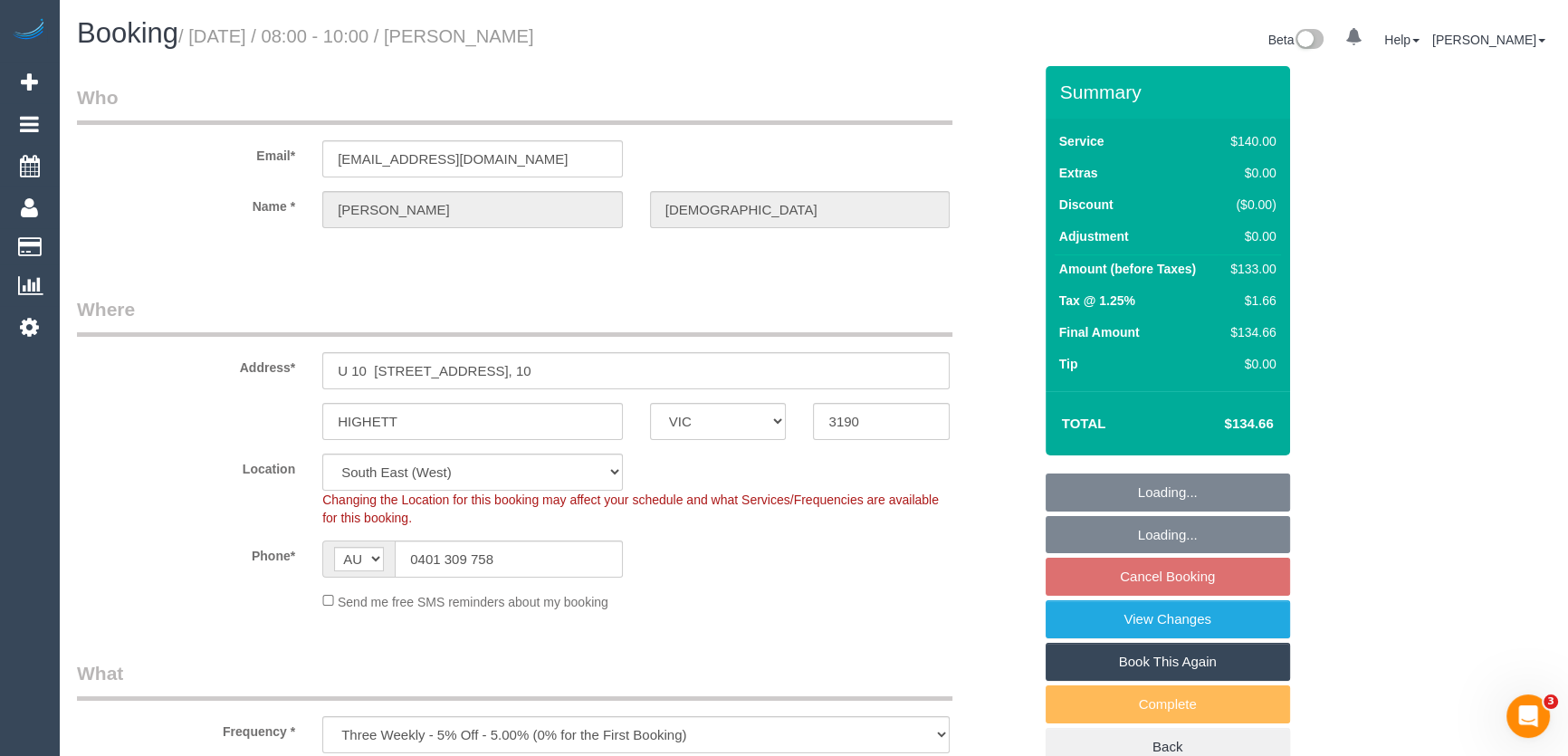
select select "number:28"
select select "number:16"
select select "number:19"
select select "number:22"
select select "number:34"
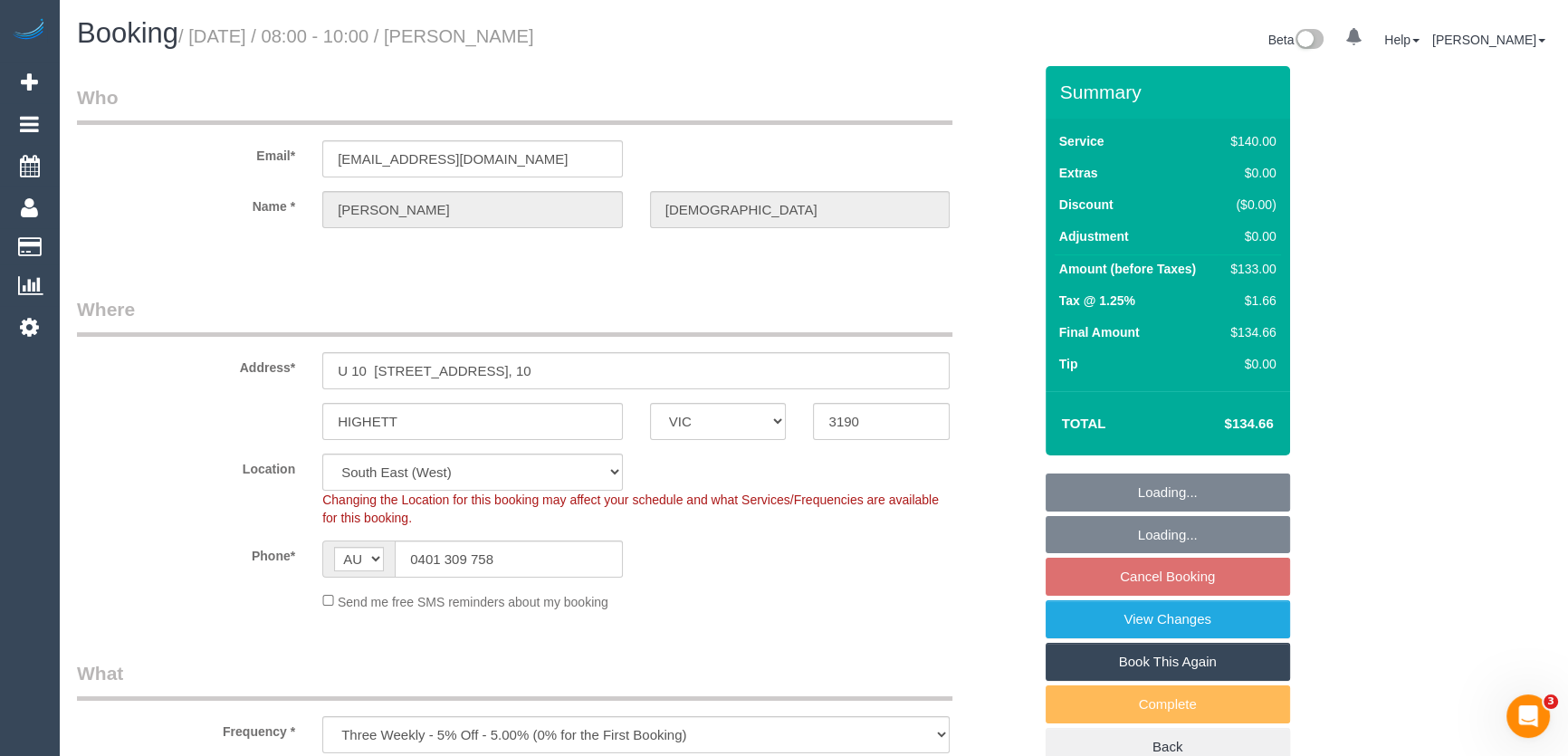
select select "number:12"
select select "object:1434"
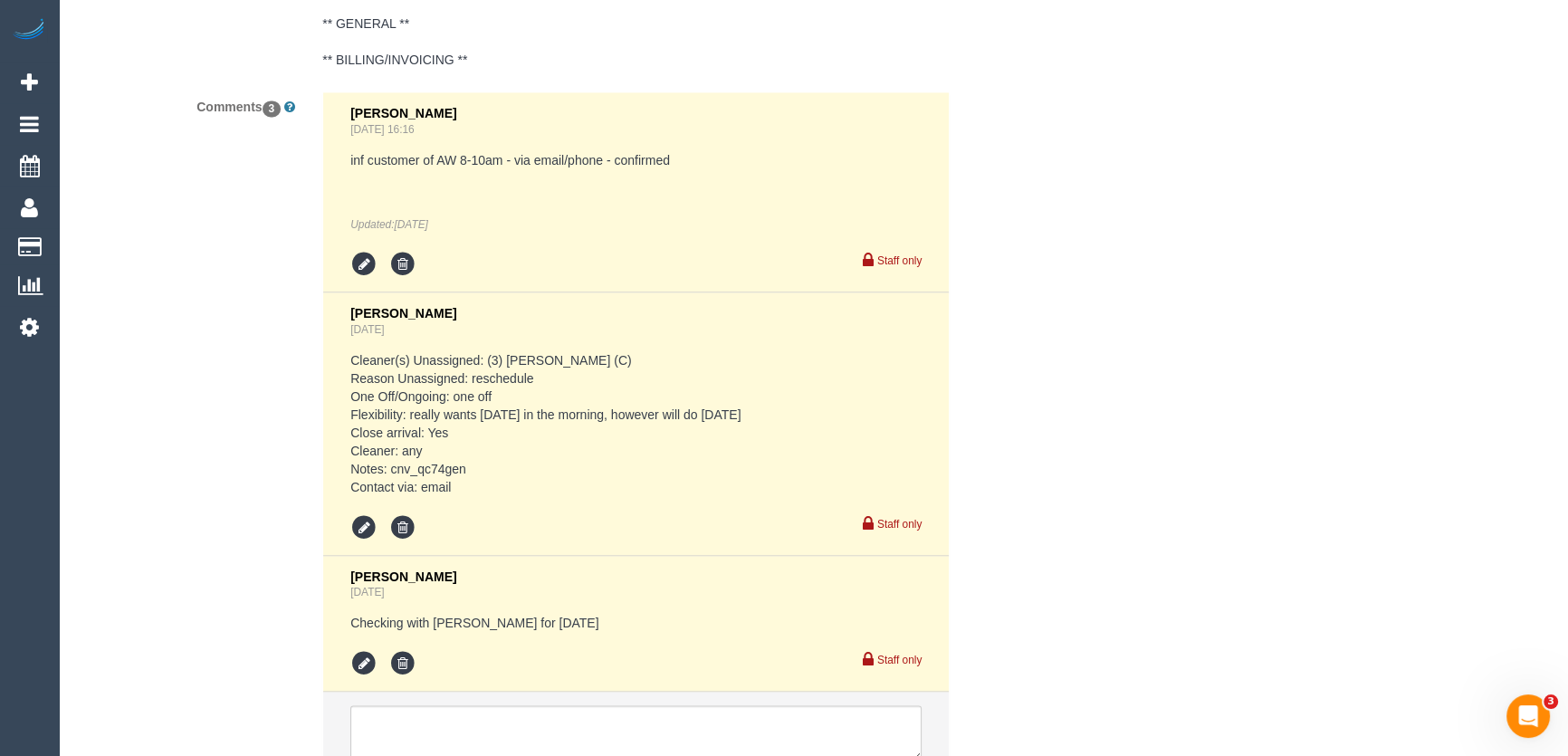
scroll to position [3457, 0]
